Goal: Transaction & Acquisition: Purchase product/service

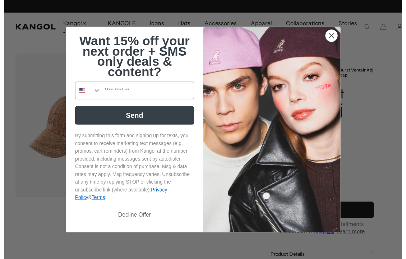
scroll to position [0, 148]
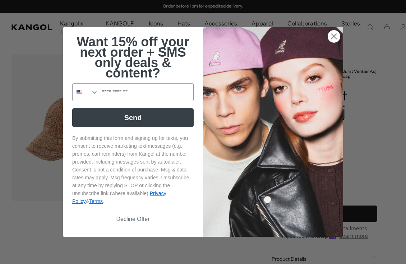
click at [339, 38] on circle "Close dialog" at bounding box center [334, 37] width 12 height 12
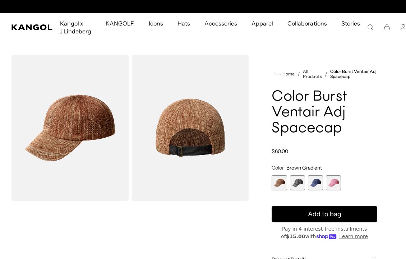
scroll to position [0, 0]
click at [317, 184] on span "3 of 4" at bounding box center [315, 182] width 15 height 15
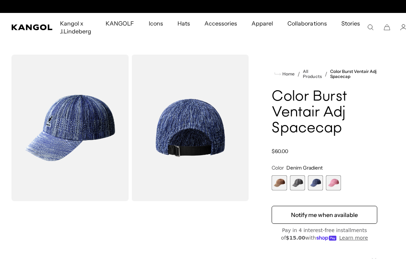
scroll to position [0, 148]
click at [295, 185] on span "2 of 4" at bounding box center [297, 182] width 15 height 15
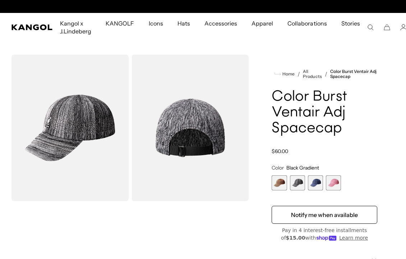
scroll to position [0, 148]
click at [282, 187] on span "1 of 4" at bounding box center [278, 182] width 15 height 15
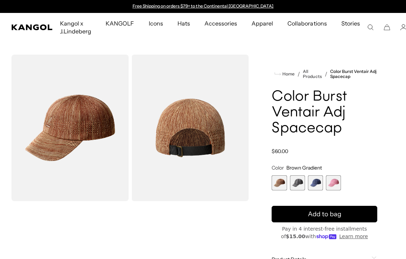
click at [297, 186] on span "2 of 4" at bounding box center [297, 182] width 15 height 15
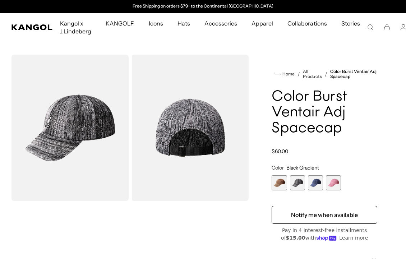
click at [314, 186] on span "3 of 4" at bounding box center [315, 182] width 15 height 15
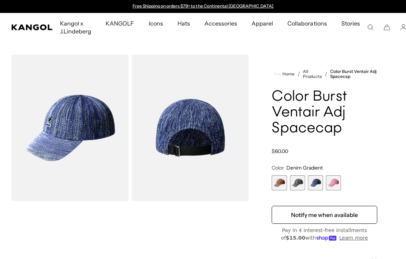
drag, startPoint x: 0, startPoint y: 0, endPoint x: 333, endPoint y: 187, distance: 382.0
click at [333, 187] on span "4 of 4" at bounding box center [333, 182] width 15 height 15
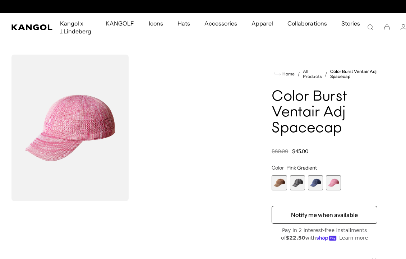
scroll to position [0, 148]
